Goal: Task Accomplishment & Management: Manage account settings

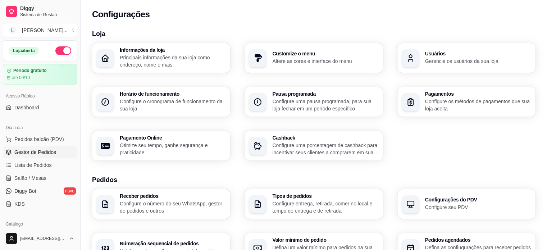
click at [35, 153] on span "Gestor de Pedidos" at bounding box center [35, 152] width 42 height 7
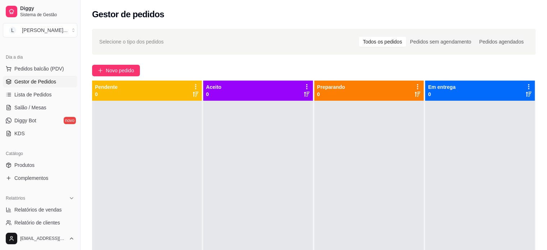
scroll to position [72, 0]
click at [37, 162] on link "Produtos" at bounding box center [40, 164] width 74 height 12
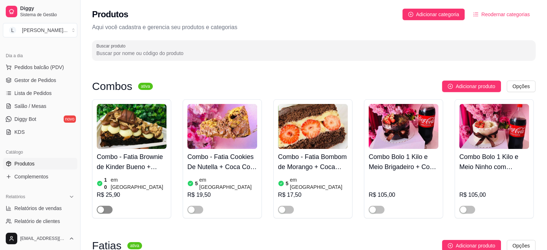
click at [103, 206] on div "button" at bounding box center [100, 209] width 6 height 6
click at [282, 206] on div "button" at bounding box center [282, 209] width 6 height 6
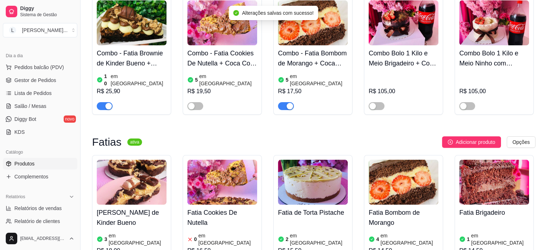
scroll to position [144, 0]
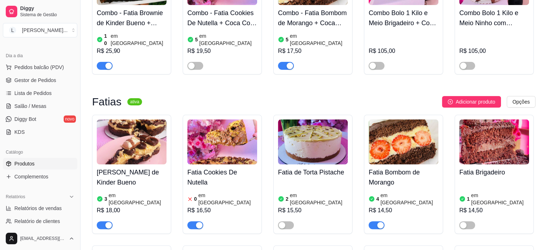
click at [198, 222] on div "button" at bounding box center [199, 225] width 6 height 6
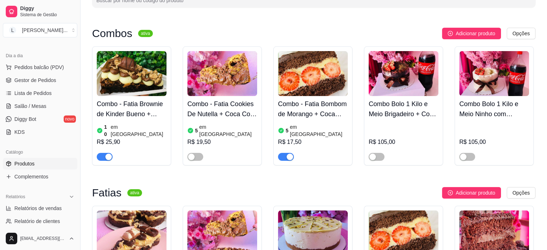
scroll to position [36, 0]
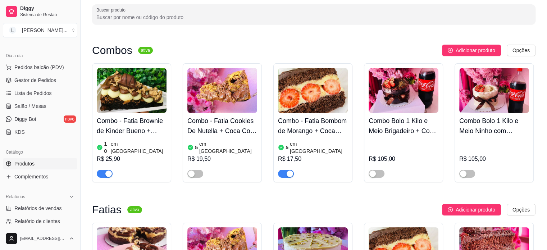
click at [317, 132] on h4 "Combo - Fatia Bombom de Morango + Coca Cola 200ml" at bounding box center [313, 126] width 70 height 20
click at [291, 171] on div "button" at bounding box center [290, 174] width 6 height 6
click at [128, 126] on h4 "Combo - Fatia Brownie de Kinder Bueno + Coca - Cola 200 ml" at bounding box center [132, 126] width 70 height 20
click at [106, 171] on div "button" at bounding box center [108, 174] width 6 height 6
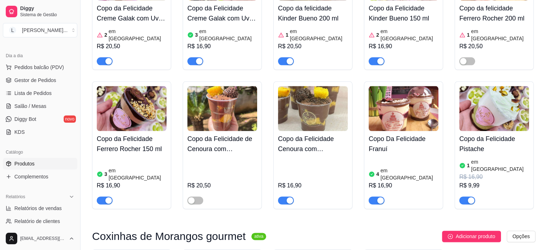
scroll to position [899, 0]
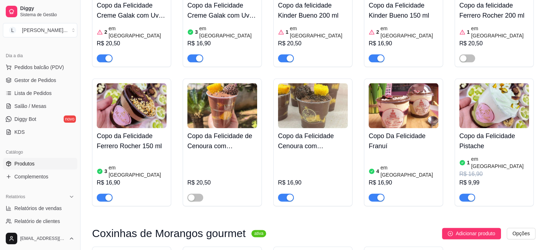
click at [480, 178] on div "R$ 9,99" at bounding box center [494, 182] width 70 height 9
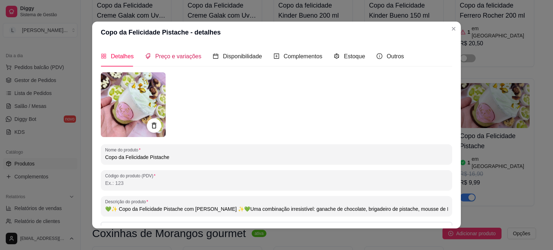
click at [189, 54] on span "Preço e variações" at bounding box center [178, 56] width 46 height 6
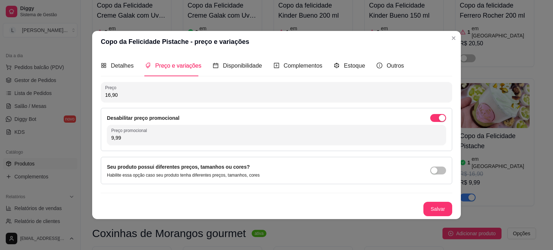
click at [159, 139] on input "9,99" at bounding box center [276, 137] width 330 height 7
type input "7,99"
click at [450, 209] on button "Salvar" at bounding box center [437, 209] width 29 height 14
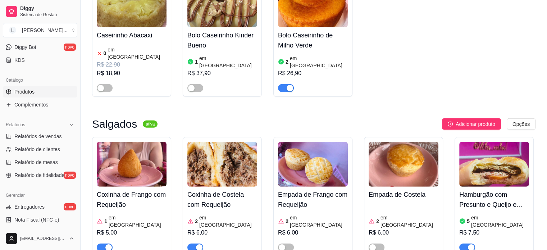
scroll to position [2195, 0]
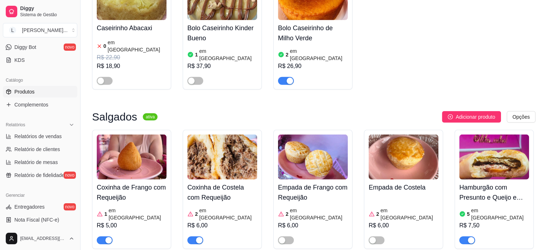
click at [106, 237] on div "button" at bounding box center [108, 240] width 6 height 6
click at [199, 237] on div "button" at bounding box center [199, 240] width 6 height 6
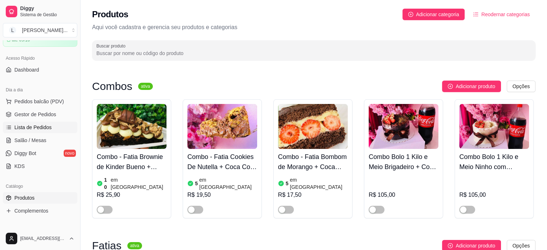
scroll to position [0, 0]
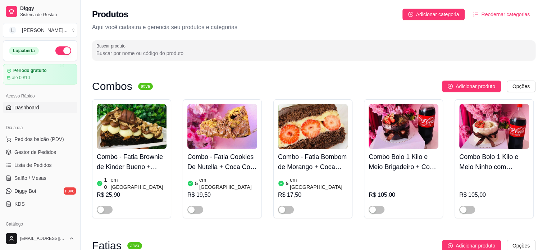
click at [36, 109] on span "Dashboard" at bounding box center [26, 107] width 25 height 7
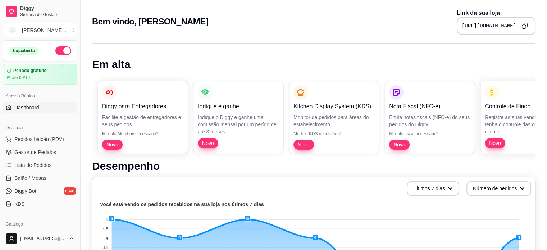
click at [527, 28] on icon "Copy to clipboard" at bounding box center [525, 26] width 6 height 6
